Goal: Task Accomplishment & Management: Manage account settings

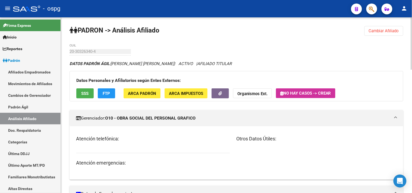
click at [379, 29] on button "Cambiar Afiliado" at bounding box center [383, 31] width 39 height 10
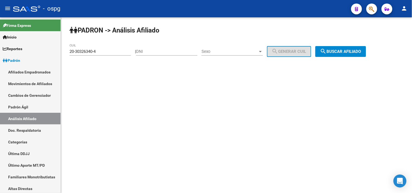
click at [379, 29] on div "[PERSON_NAME] -> Análisis Afiliado 20-30326340-4 CUIL | DNI Sexo Sexo search Ge…" at bounding box center [236, 45] width 351 height 57
drag, startPoint x: 98, startPoint y: 53, endPoint x: 65, endPoint y: 52, distance: 33.4
click at [65, 52] on div "[PERSON_NAME] -> Análisis Afiliado 20-30326340-4 CUIL | DNI Sexo Sexo search Ge…" at bounding box center [236, 45] width 351 height 57
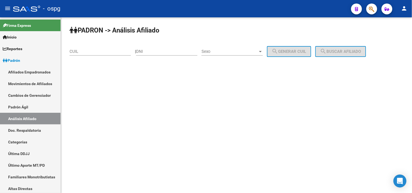
drag, startPoint x: 68, startPoint y: 51, endPoint x: 105, endPoint y: 45, distance: 36.8
click at [114, 43] on div "PADRON -> Análisis Afiliado CUIL | DNI Sexo Sexo search Generar CUIL search Bus…" at bounding box center [236, 45] width 351 height 57
click at [92, 51] on input "CUIL" at bounding box center [100, 51] width 61 height 5
paste input "27-58623871-5"
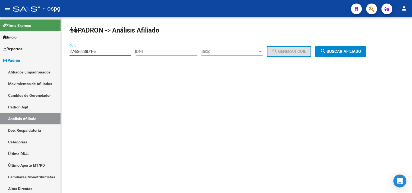
type input "27-58623871-5"
click at [345, 52] on span "search Buscar afiliado" at bounding box center [340, 51] width 41 height 5
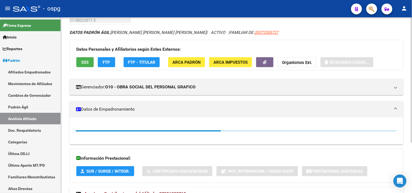
scroll to position [71, 0]
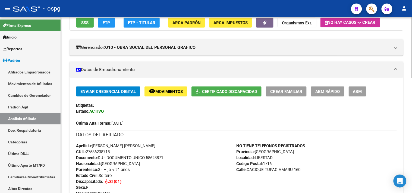
drag, startPoint x: 216, startPoint y: 83, endPoint x: 221, endPoint y: 81, distance: 5.5
click at [224, 87] on button "Certificado Discapacidad" at bounding box center [226, 92] width 70 height 10
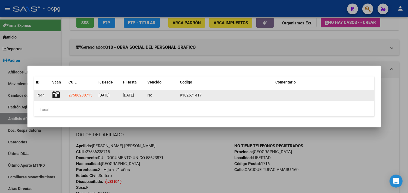
click at [51, 96] on datatable-body-cell at bounding box center [58, 95] width 16 height 11
click at [56, 97] on icon at bounding box center [56, 95] width 8 height 8
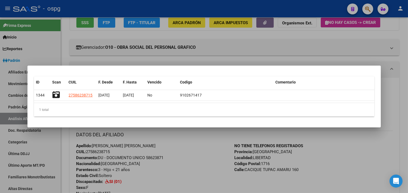
drag, startPoint x: 148, startPoint y: 57, endPoint x: 148, endPoint y: 53, distance: 3.8
click at [148, 57] on div at bounding box center [204, 96] width 408 height 193
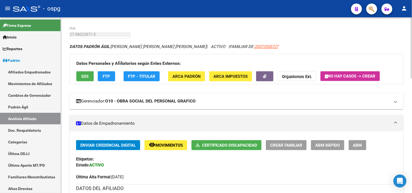
scroll to position [0, 0]
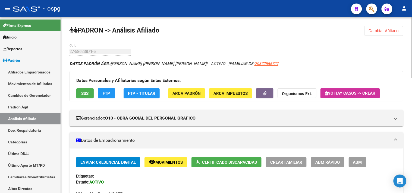
click at [367, 29] on button "Cambiar Afiliado" at bounding box center [383, 31] width 39 height 10
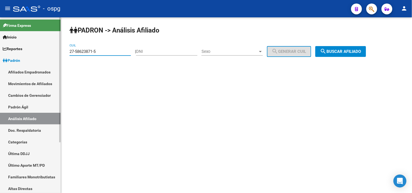
drag, startPoint x: 98, startPoint y: 53, endPoint x: 32, endPoint y: 51, distance: 66.3
click at [39, 54] on mat-sidenav-container "Firma Express Inicio Calendario SSS Instructivos Contacto OS Reportes Ingresos …" at bounding box center [206, 105] width 412 height 176
type input "3"
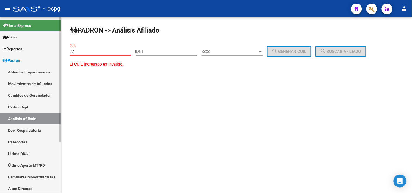
paste input "-46755260"
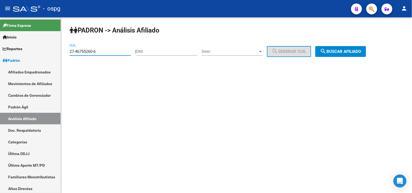
type input "27-46755260-6"
click at [347, 53] on span "search Buscar afiliado" at bounding box center [340, 51] width 41 height 5
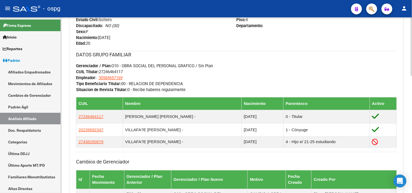
scroll to position [241, 0]
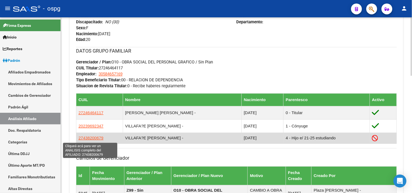
click at [90, 141] on span "27438200679" at bounding box center [90, 138] width 25 height 5
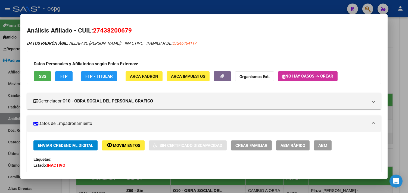
drag, startPoint x: 138, startPoint y: 5, endPoint x: 146, endPoint y: 4, distance: 7.7
click at [139, 4] on div at bounding box center [204, 96] width 408 height 193
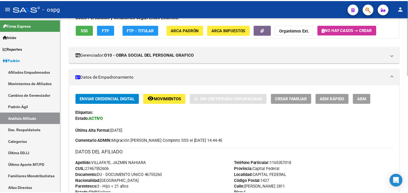
scroll to position [60, 0]
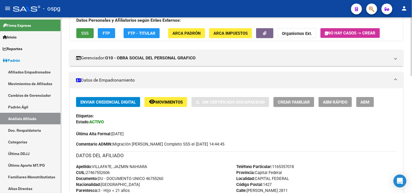
click at [90, 34] on button "SSS" at bounding box center [84, 33] width 17 height 10
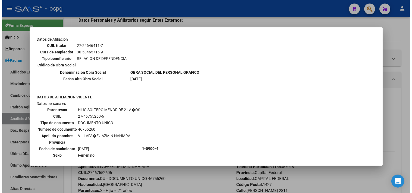
scroll to position [248, 0]
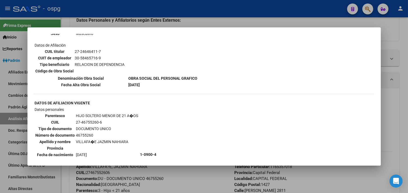
drag, startPoint x: 123, startPoint y: 17, endPoint x: 119, endPoint y: 15, distance: 4.7
click at [121, 17] on div at bounding box center [204, 96] width 408 height 193
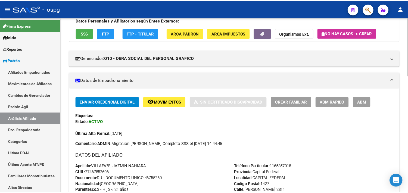
scroll to position [0, 0]
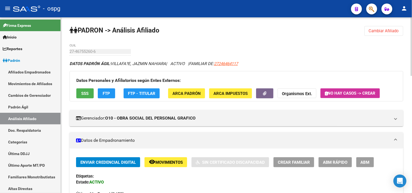
click at [104, 93] on span "FTP" at bounding box center [106, 93] width 7 height 5
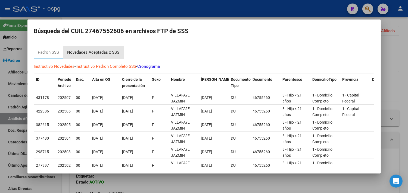
click at [94, 53] on div "Novedades Aceptadas x SSS" at bounding box center [93, 52] width 52 height 6
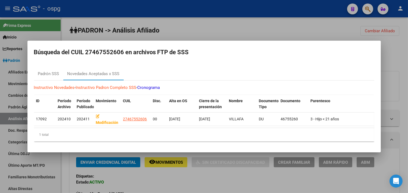
click at [184, 25] on div at bounding box center [204, 96] width 408 height 193
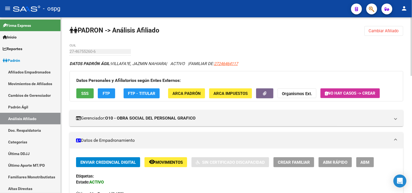
click at [88, 96] on span "SSS" at bounding box center [84, 93] width 7 height 5
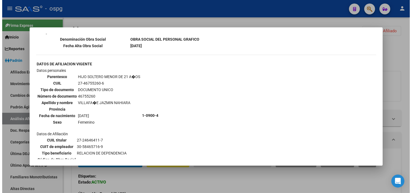
scroll to position [302, 0]
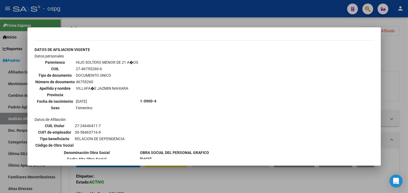
click at [108, 18] on div at bounding box center [204, 96] width 408 height 193
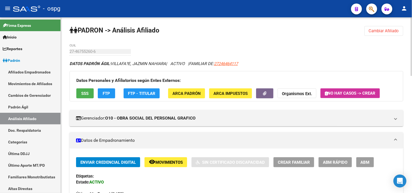
click at [379, 33] on span "Cambiar Afiliado" at bounding box center [384, 31] width 30 height 5
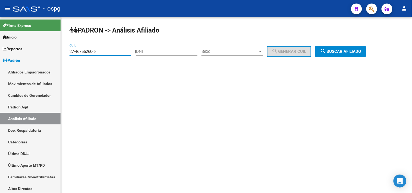
drag, startPoint x: 105, startPoint y: 51, endPoint x: 66, endPoint y: 53, distance: 38.9
click at [66, 53] on div "[PERSON_NAME] -> Análisis Afiliado 27-46755260-6 CUIL | DNI Sexo Sexo search Ge…" at bounding box center [236, 45] width 351 height 57
paste input "20-41567490-3"
type input "20-41567490-3"
click at [347, 52] on span "search Buscar afiliado" at bounding box center [340, 51] width 41 height 5
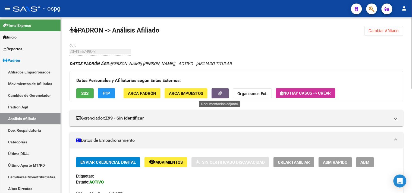
click at [225, 97] on button "button" at bounding box center [220, 94] width 17 height 10
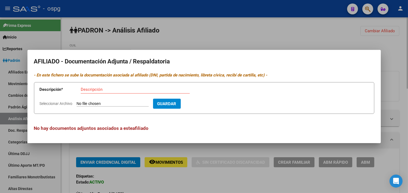
click at [162, 25] on div at bounding box center [204, 96] width 408 height 193
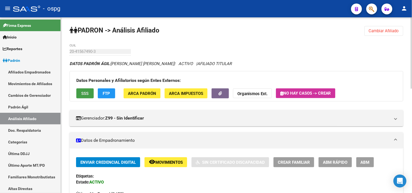
click at [82, 95] on span "SSS" at bounding box center [84, 93] width 7 height 5
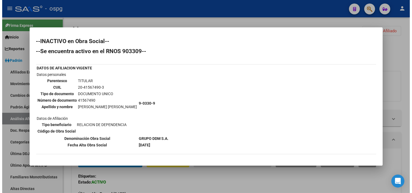
scroll to position [76, 0]
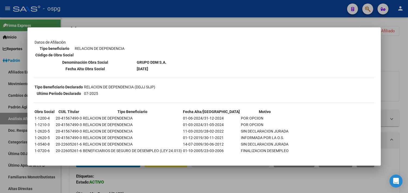
click at [128, 17] on div at bounding box center [204, 96] width 408 height 193
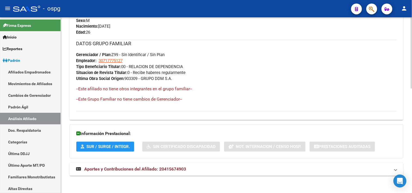
scroll to position [257, 0]
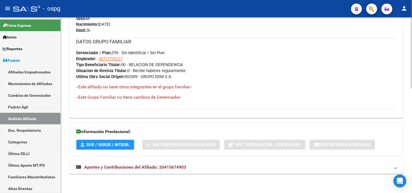
click at [133, 169] on span "Aportes y Contribuciones del Afiliado: 20415674903" at bounding box center [135, 167] width 102 height 5
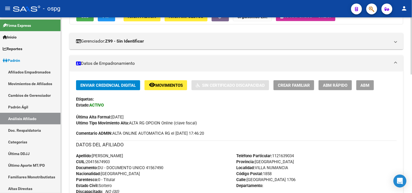
scroll to position [0, 0]
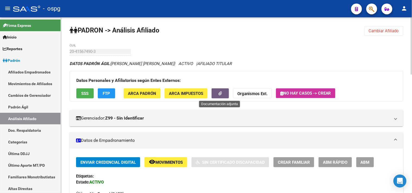
click at [221, 90] on button "button" at bounding box center [220, 94] width 17 height 10
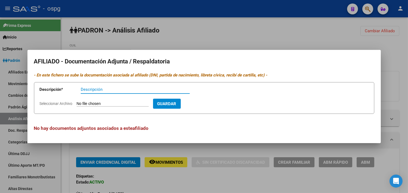
click at [163, 43] on div at bounding box center [204, 96] width 408 height 193
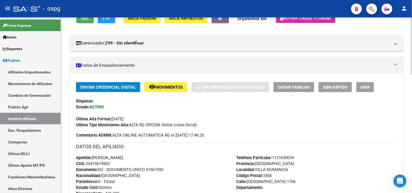
scroll to position [121, 0]
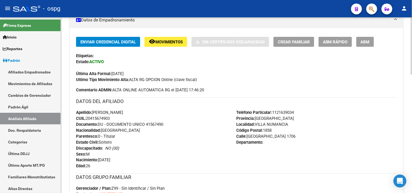
click at [361, 46] on button "ABM" at bounding box center [365, 42] width 18 height 10
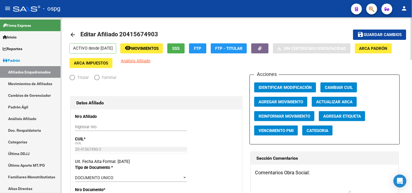
radio input "true"
type input "30-71777512-7"
